Goal: Information Seeking & Learning: Learn about a topic

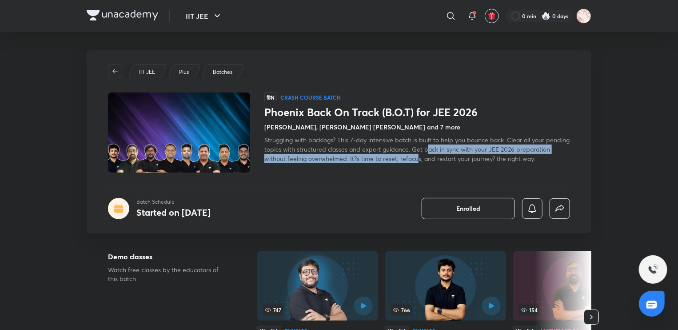
drag, startPoint x: 451, startPoint y: 154, endPoint x: 451, endPoint y: 149, distance: 4.9
click at [451, 149] on span "Struggling with backlogs? This 7-day intensive batch is built to help you bounc…" at bounding box center [416, 149] width 305 height 27
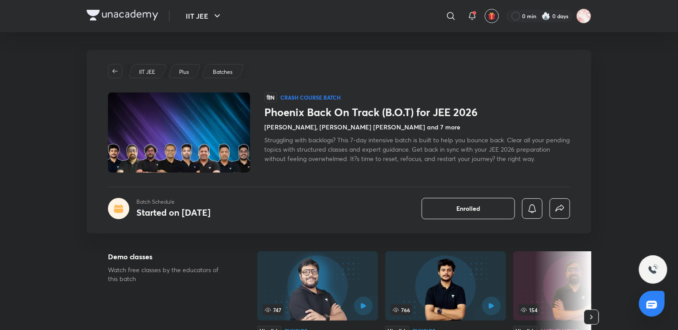
click at [475, 160] on span "Struggling with backlogs? This 7-day intensive batch is built to help you bounc…" at bounding box center [416, 149] width 305 height 27
drag, startPoint x: 476, startPoint y: 160, endPoint x: 476, endPoint y: 153, distance: 7.1
click at [476, 153] on div "Struggling with backlogs? This 7-day intensive batch is built to help you bounc…" at bounding box center [417, 149] width 306 height 28
click at [482, 161] on span "Struggling with backlogs? This 7-day intensive batch is built to help you bounc…" at bounding box center [416, 149] width 305 height 27
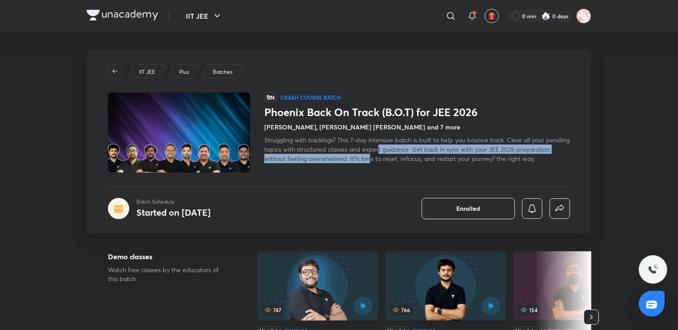
drag, startPoint x: 403, startPoint y: 145, endPoint x: 403, endPoint y: 156, distance: 11.1
click at [403, 156] on span "Struggling with backlogs? This 7-day intensive batch is built to help you bounc…" at bounding box center [416, 149] width 305 height 27
drag, startPoint x: 424, startPoint y: 158, endPoint x: 424, endPoint y: 151, distance: 6.7
click at [424, 151] on span "Struggling with backlogs? This 7-day intensive batch is built to help you bounc…" at bounding box center [416, 149] width 305 height 27
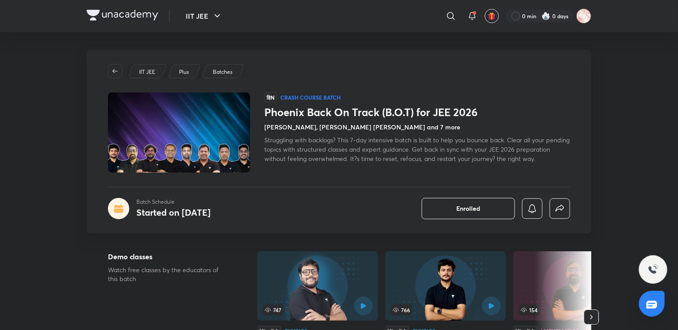
click at [470, 160] on span "Struggling with backlogs? This 7-day intensive batch is built to help you bounc…" at bounding box center [416, 149] width 305 height 27
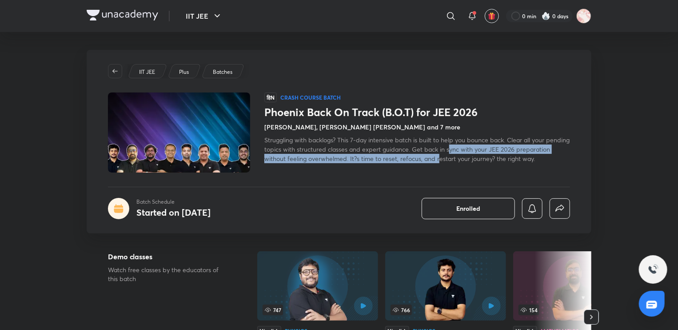
drag, startPoint x: 474, startPoint y: 160, endPoint x: 474, endPoint y: 152, distance: 7.1
click at [474, 152] on span "Struggling with backlogs? This 7-day intensive batch is built to help you bounc…" at bounding box center [416, 149] width 305 height 27
drag, startPoint x: 519, startPoint y: 160, endPoint x: 519, endPoint y: 148, distance: 12.0
click at [519, 148] on span "Struggling with backlogs? This 7-day intensive batch is built to help you bounc…" at bounding box center [416, 149] width 305 height 27
drag, startPoint x: 533, startPoint y: 160, endPoint x: 533, endPoint y: 152, distance: 7.6
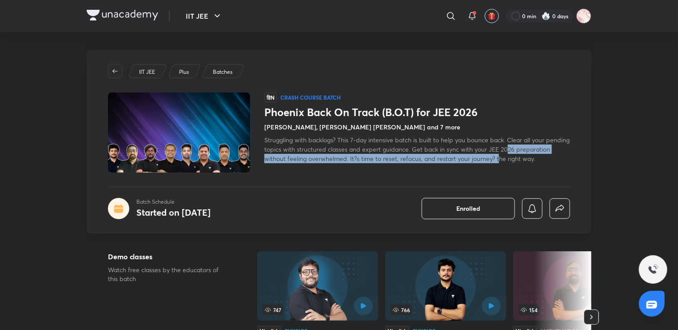
click at [533, 152] on span "Struggling with backlogs? This 7-day intensive batch is built to help you bounc…" at bounding box center [416, 149] width 305 height 27
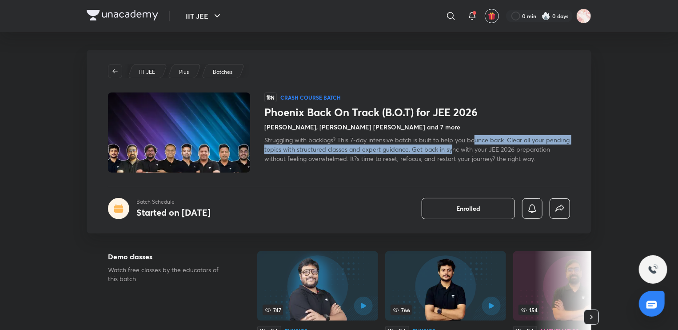
drag, startPoint x: 476, startPoint y: 138, endPoint x: 476, endPoint y: 151, distance: 12.4
click at [476, 151] on span "Struggling with backlogs? This 7-day intensive batch is built to help you bounc…" at bounding box center [416, 149] width 305 height 27
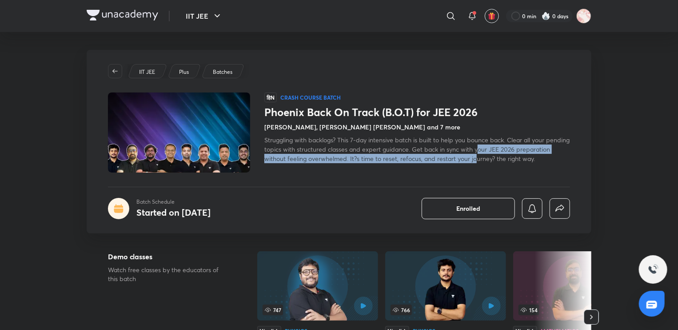
drag, startPoint x: 504, startPoint y: 149, endPoint x: 511, endPoint y: 160, distance: 13.0
click at [511, 160] on span "Struggling with backlogs? This 7-day intensive batch is built to help you bounc…" at bounding box center [416, 149] width 305 height 27
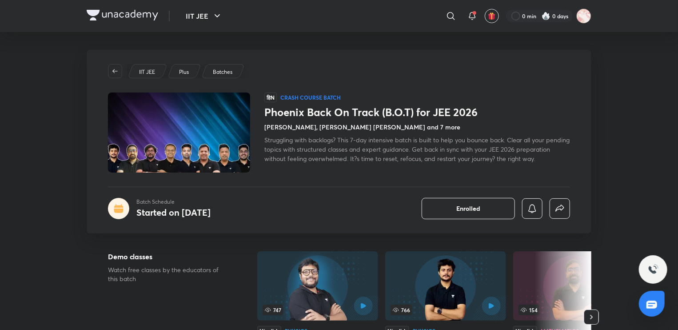
click at [515, 160] on span "Struggling with backlogs? This 7-day intensive batch is built to help you bounc…" at bounding box center [416, 149] width 305 height 27
drag, startPoint x: 193, startPoint y: 194, endPoint x: 247, endPoint y: 188, distance: 54.1
click at [247, 188] on div "IIT JEE Plus Batches हिN Crash course Batch Phoenix Back On Track (B.O.T) for J…" at bounding box center [339, 142] width 505 height 184
click at [369, 156] on span "Struggling with backlogs? This 7-day intensive batch is built to help you bounc…" at bounding box center [416, 149] width 305 height 27
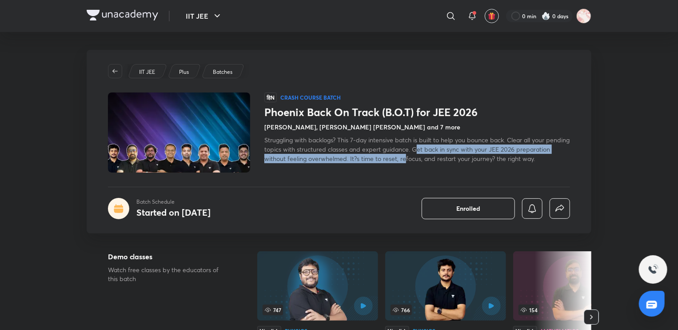
drag, startPoint x: 441, startPoint y: 160, endPoint x: 442, endPoint y: 150, distance: 9.4
click at [442, 150] on span "Struggling with backlogs? This 7-day intensive batch is built to help you bounc…" at bounding box center [416, 149] width 305 height 27
drag, startPoint x: 471, startPoint y: 160, endPoint x: 471, endPoint y: 152, distance: 8.4
click at [471, 152] on span "Struggling with backlogs? This 7-day intensive batch is built to help you bounc…" at bounding box center [416, 149] width 305 height 27
click at [482, 152] on span "Struggling with backlogs? This 7-day intensive batch is built to help you bounc…" at bounding box center [416, 149] width 305 height 27
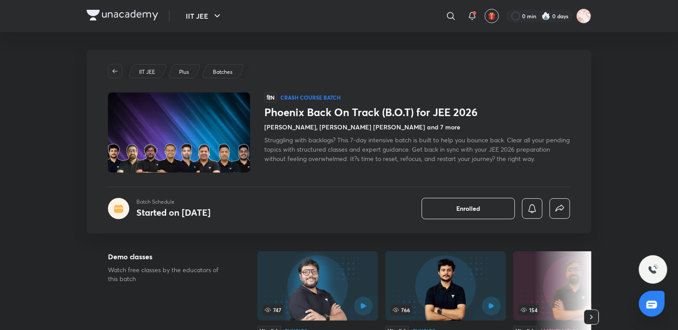
click at [506, 160] on span "Struggling with backlogs? This 7-day intensive batch is built to help you bounc…" at bounding box center [416, 149] width 305 height 27
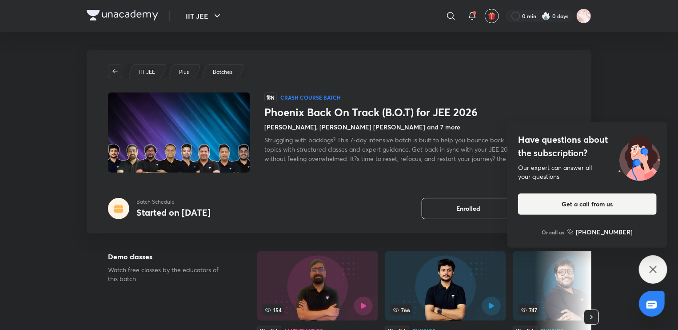
click at [649, 271] on icon at bounding box center [653, 269] width 11 height 11
click at [653, 274] on icon at bounding box center [653, 269] width 11 height 11
